Goal: Task Accomplishment & Management: Complete application form

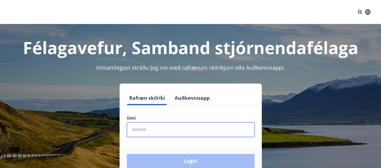
click at [156, 129] on input "phone" at bounding box center [191, 129] width 128 height 15
type input "********"
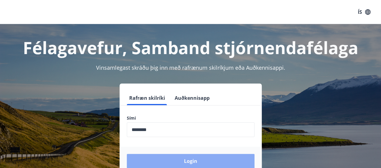
click at [189, 159] on button "Login" at bounding box center [191, 161] width 128 height 14
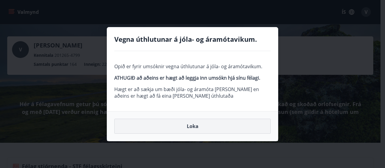
click at [191, 123] on button "Loka" at bounding box center [192, 126] width 156 height 15
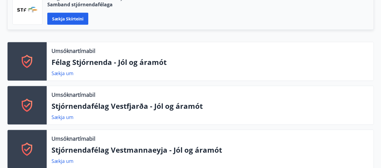
scroll to position [211, 0]
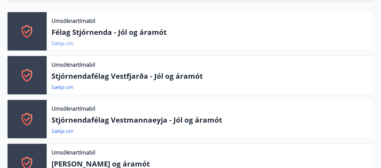
click at [62, 43] on link "Sækja um" at bounding box center [62, 43] width 22 height 7
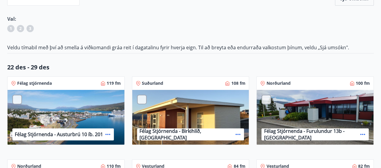
scroll to position [90, 0]
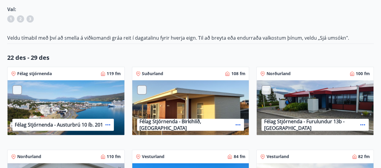
click at [138, 91] on div at bounding box center [142, 90] width 10 height 10
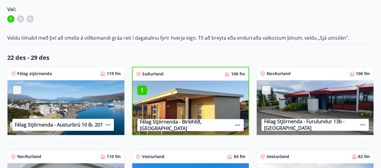
click at [142, 89] on p "1" at bounding box center [142, 90] width 10 height 8
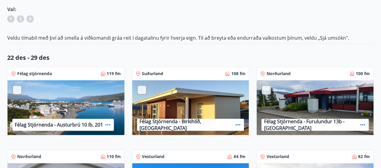
click at [43, 59] on p "22 des - 29 des" at bounding box center [190, 58] width 366 height 8
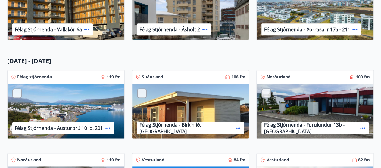
scroll to position [361, 0]
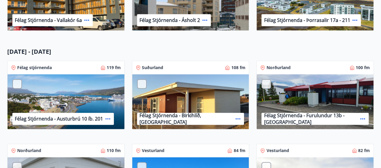
click at [46, 53] on p "[DATE] - [DATE]" at bounding box center [190, 52] width 366 height 8
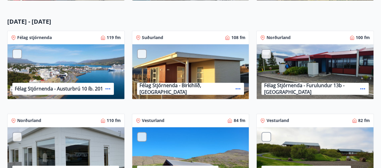
click at [141, 55] on div at bounding box center [142, 54] width 10 height 10
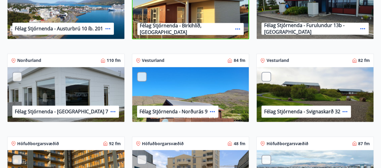
scroll to position [481, 0]
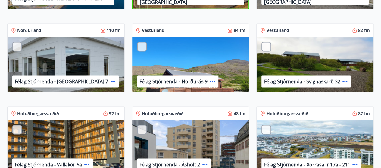
click at [265, 48] on div at bounding box center [266, 47] width 10 height 10
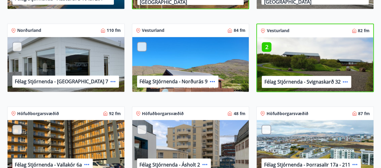
click at [141, 46] on div at bounding box center [142, 47] width 10 height 10
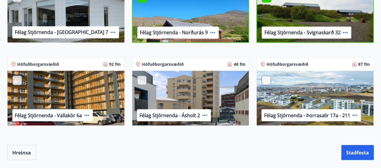
scroll to position [541, 0]
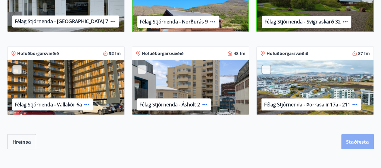
click at [353, 141] on button "Staðfesta" at bounding box center [357, 141] width 32 height 15
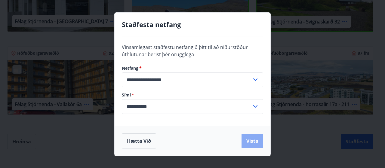
click at [254, 141] on button "Vista" at bounding box center [253, 141] width 22 height 14
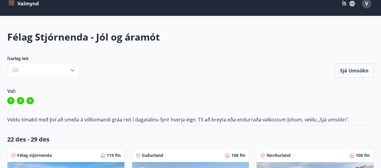
scroll to position [0, 0]
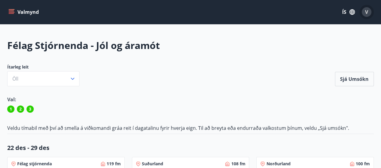
click at [365, 13] on span "V" at bounding box center [366, 12] width 3 height 7
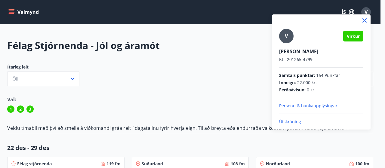
click at [189, 44] on div at bounding box center [192, 84] width 385 height 168
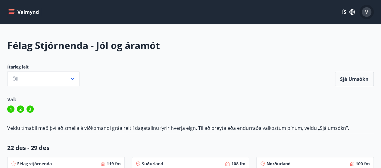
click at [367, 13] on span "V" at bounding box center [366, 12] width 3 height 7
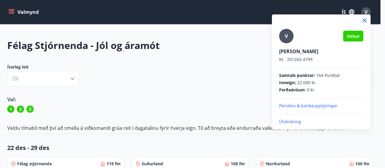
click at [284, 120] on p "Útskráning" at bounding box center [321, 122] width 84 height 6
